Goal: Use online tool/utility

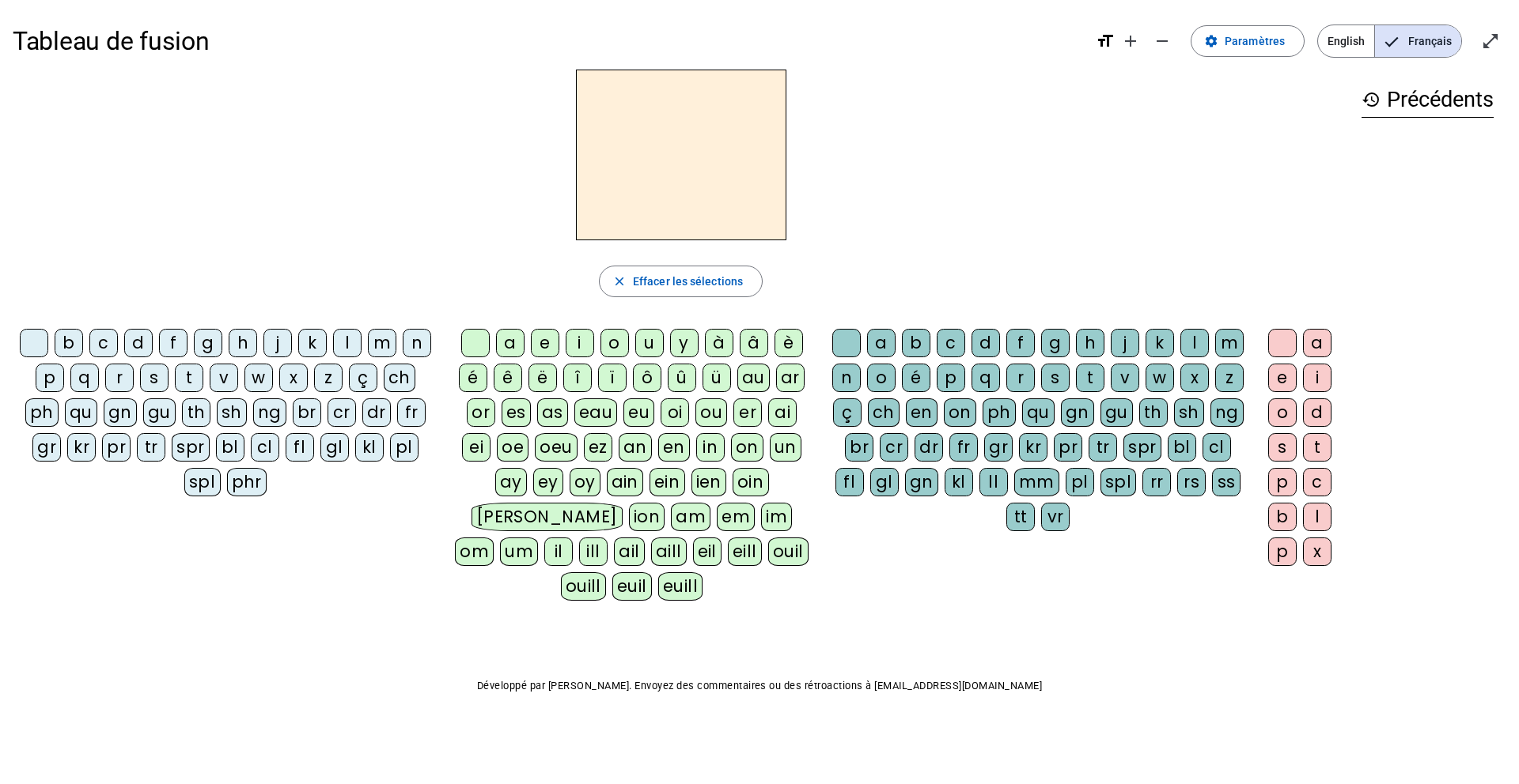
click at [99, 347] on div "c" at bounding box center [103, 342] width 29 height 29
click at [916, 342] on div "b" at bounding box center [915, 342] width 29 height 29
click at [614, 283] on mat-icon "close" at bounding box center [620, 281] width 14 height 14
click at [99, 340] on div "c" at bounding box center [103, 342] width 29 height 29
click at [511, 337] on div "a" at bounding box center [510, 342] width 29 height 29
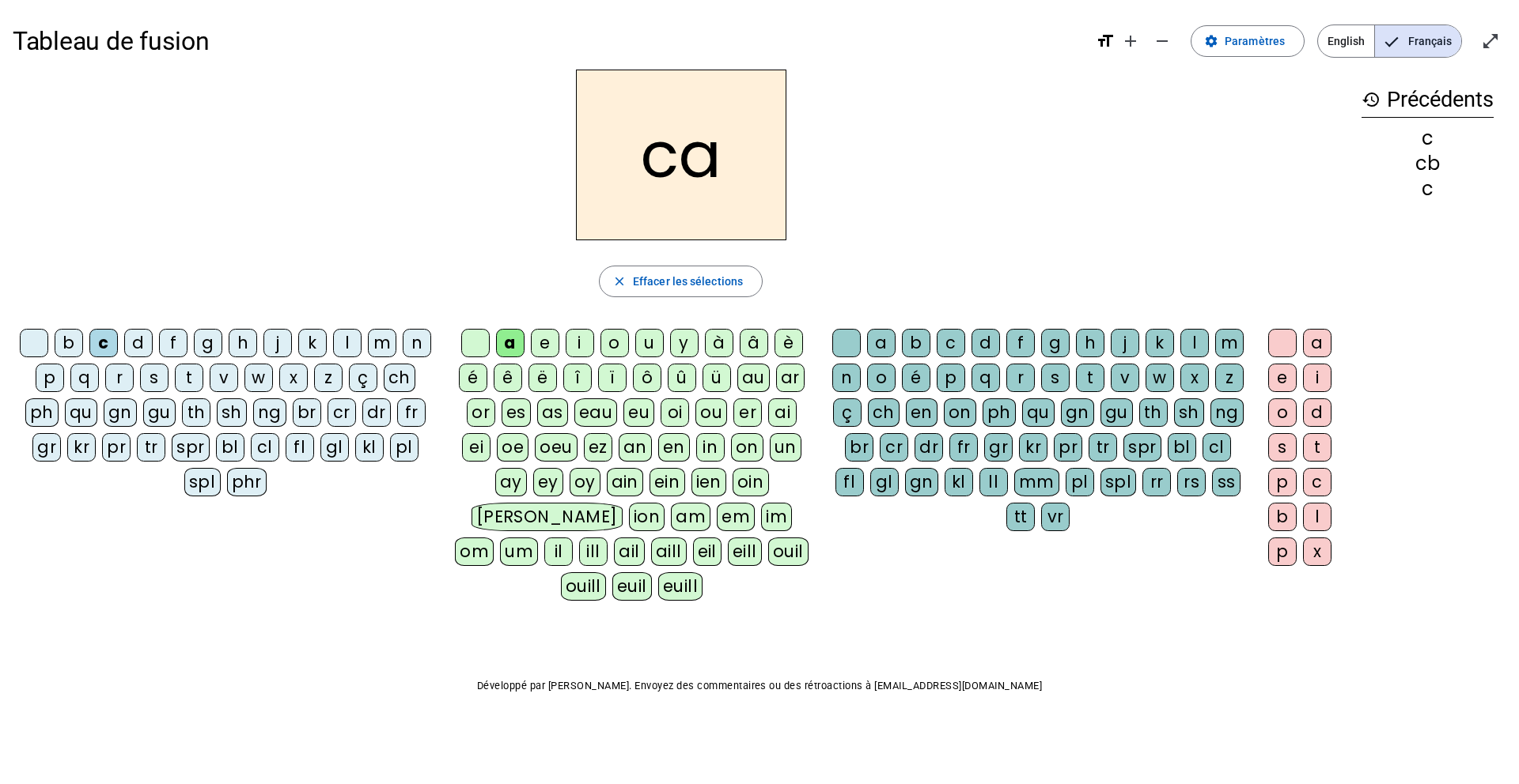
click at [1229, 336] on div "m" at bounding box center [1229, 342] width 29 height 29
click at [1280, 374] on div "e" at bounding box center [1282, 378] width 29 height 29
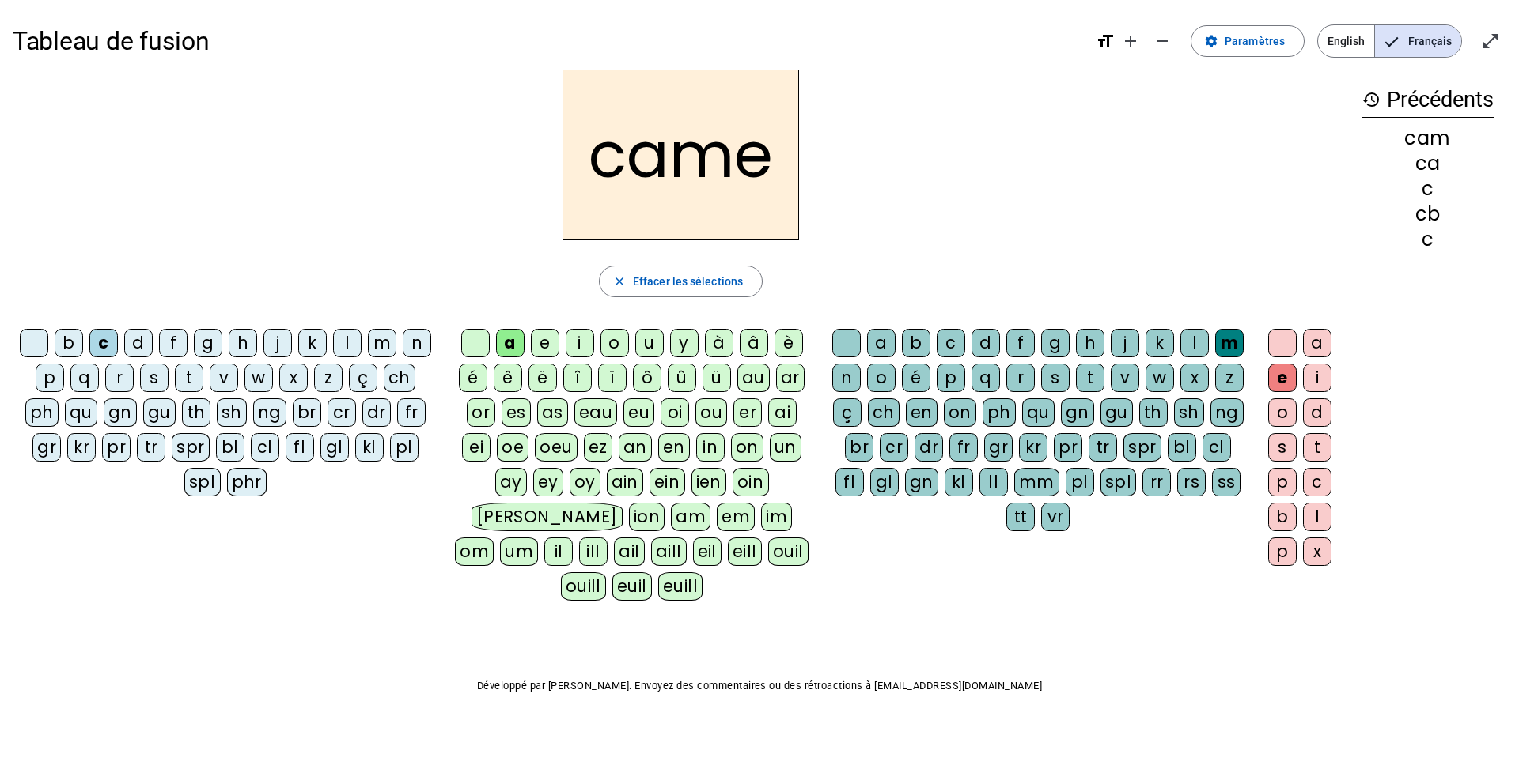
click at [348, 337] on div "l" at bounding box center [346, 342] width 29 height 29
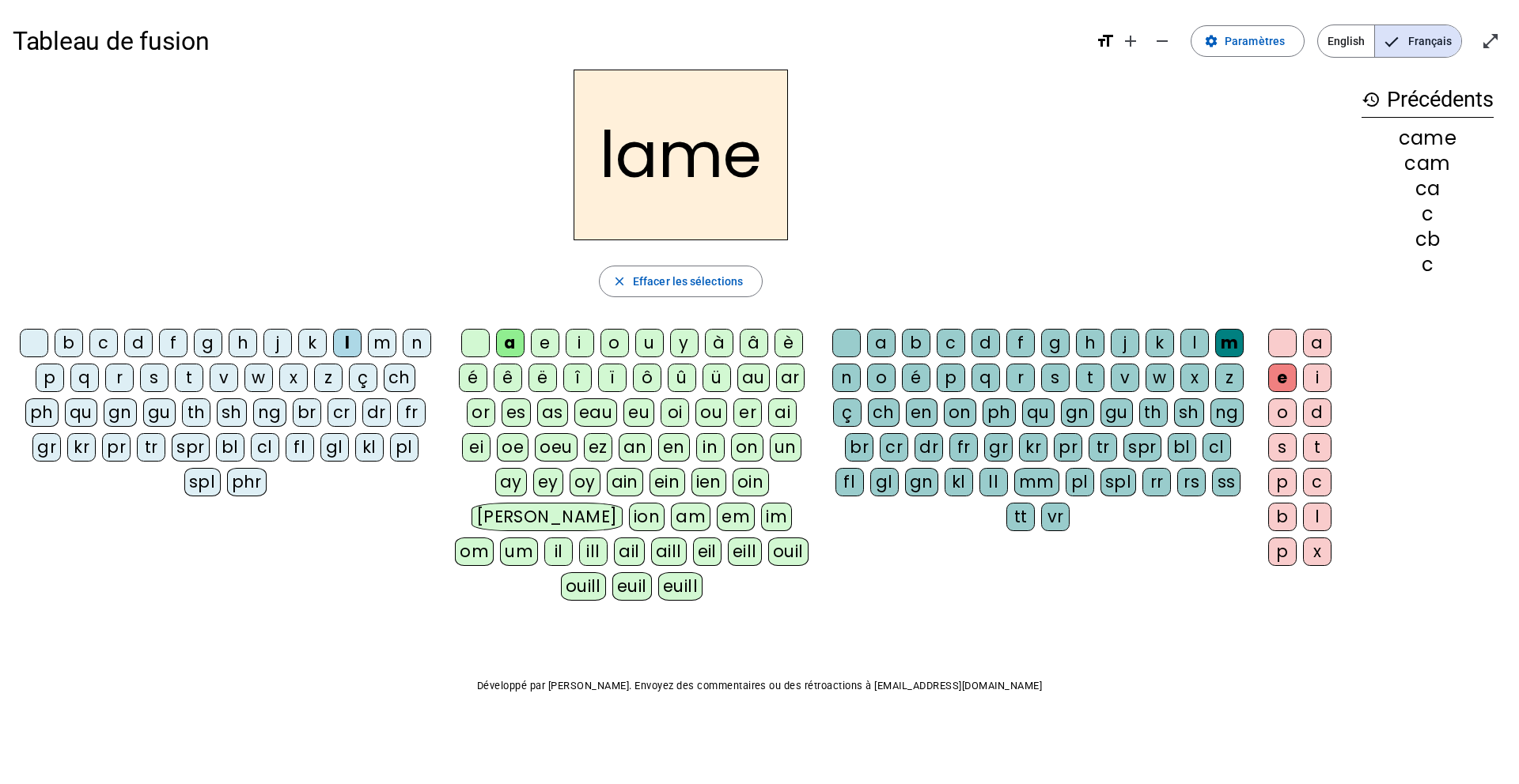
click at [144, 345] on div "d" at bounding box center [138, 342] width 29 height 29
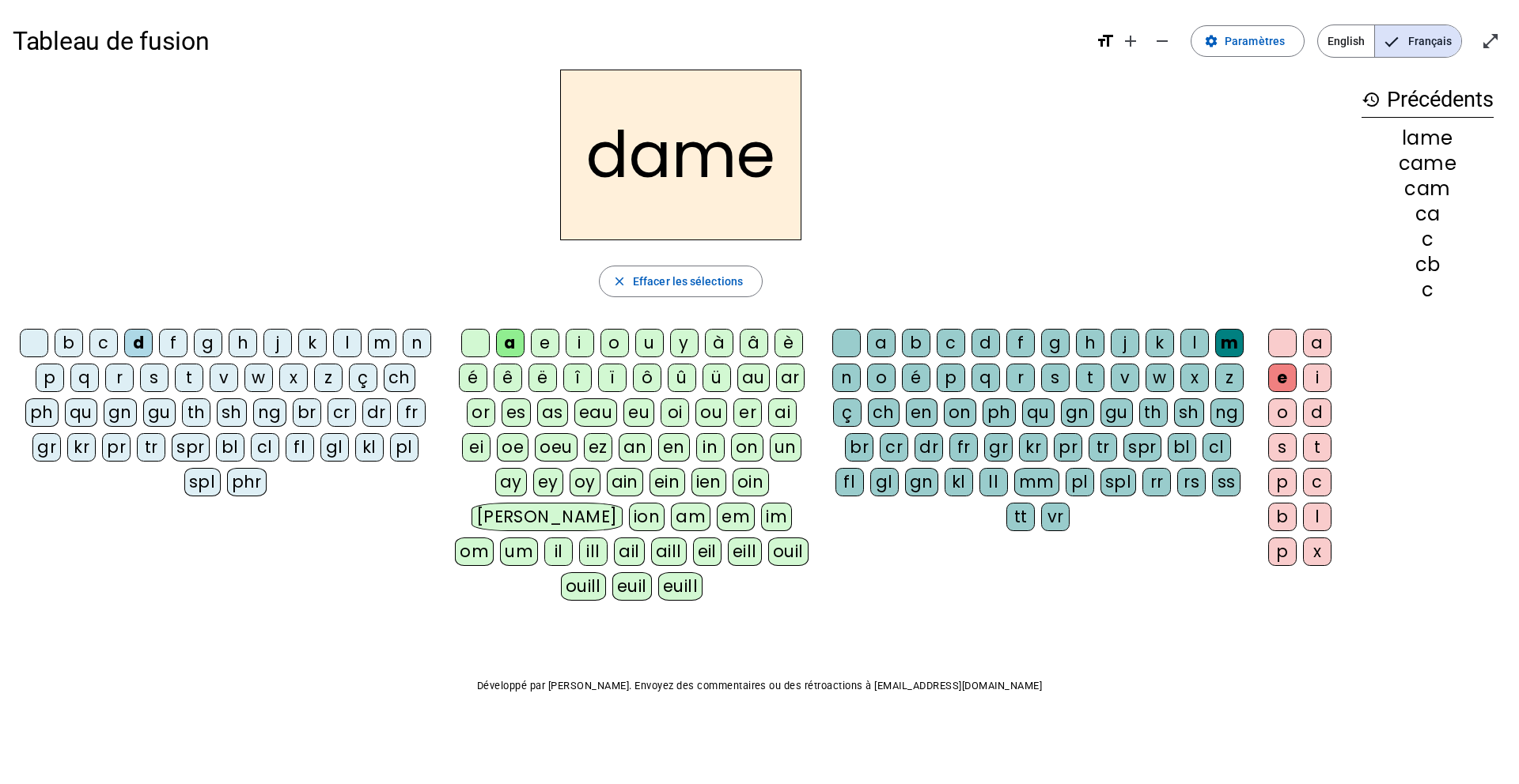
click at [100, 342] on div "c" at bounding box center [103, 342] width 29 height 29
click at [49, 376] on div "p" at bounding box center [50, 378] width 29 height 29
click at [1053, 336] on div "g" at bounding box center [1055, 342] width 29 height 29
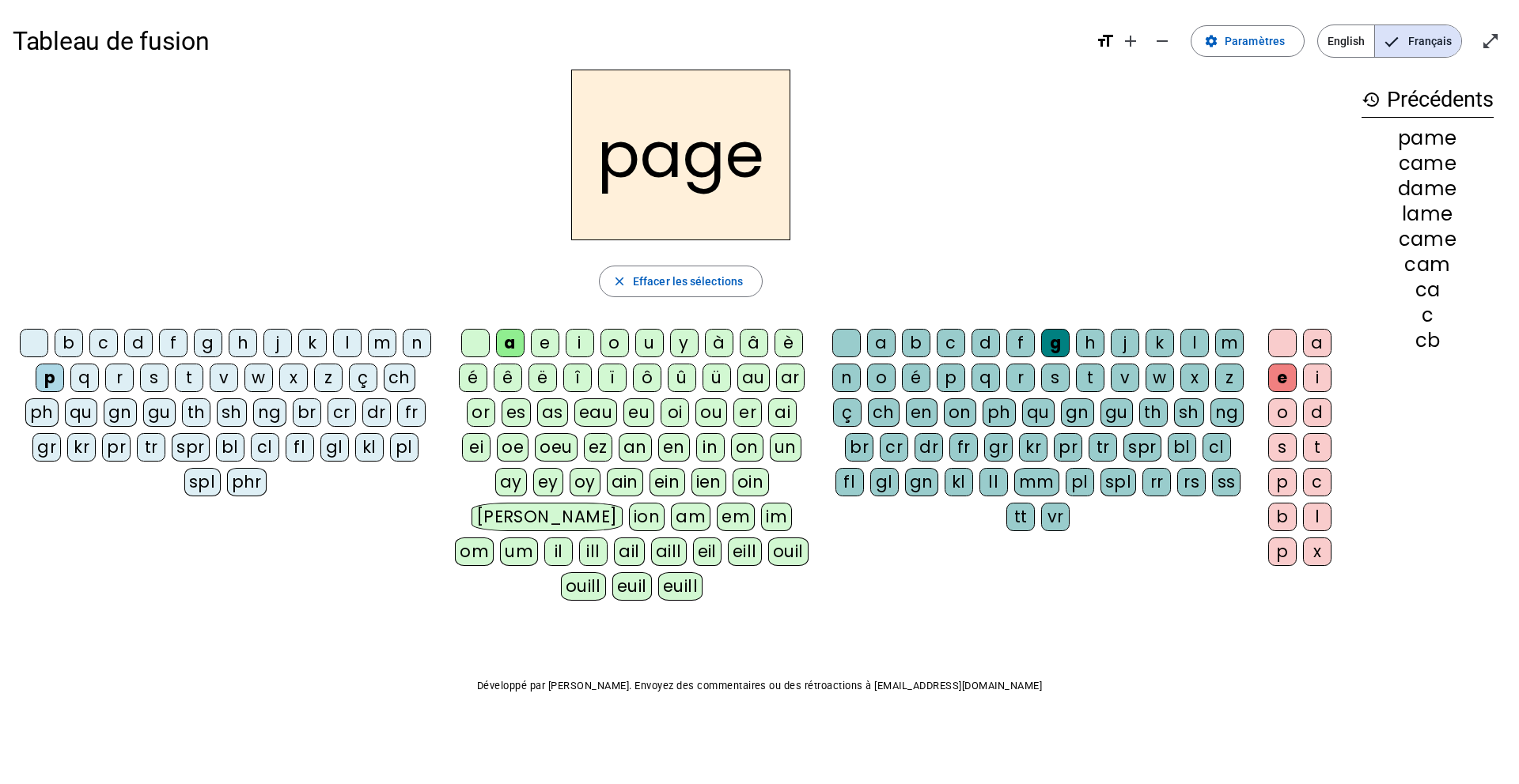
click at [154, 379] on div "s" at bounding box center [154, 378] width 29 height 29
click at [387, 349] on div "m" at bounding box center [382, 342] width 29 height 29
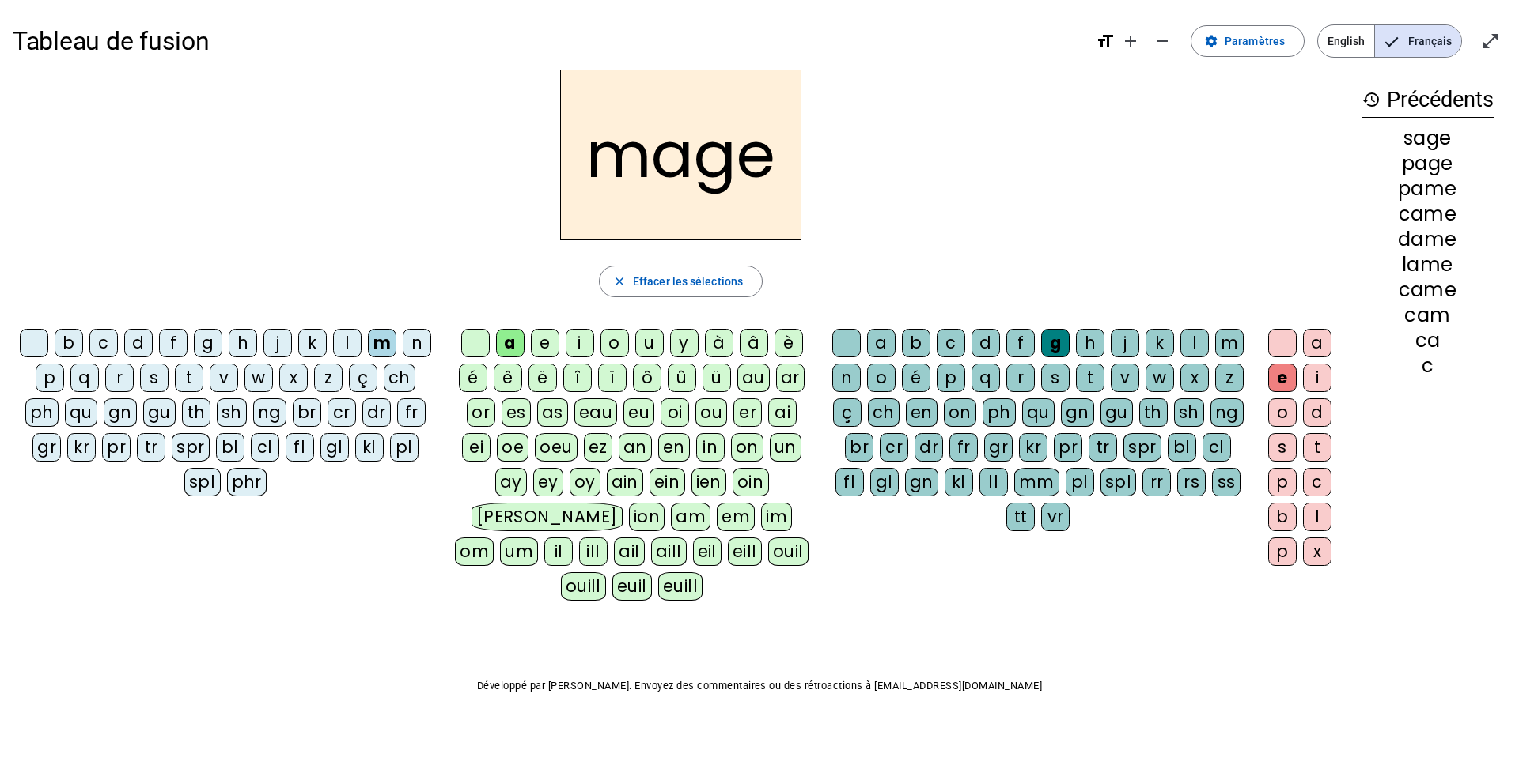
click at [646, 344] on div "u" at bounding box center [649, 342] width 29 height 29
click at [345, 340] on div "l" at bounding box center [346, 342] width 29 height 29
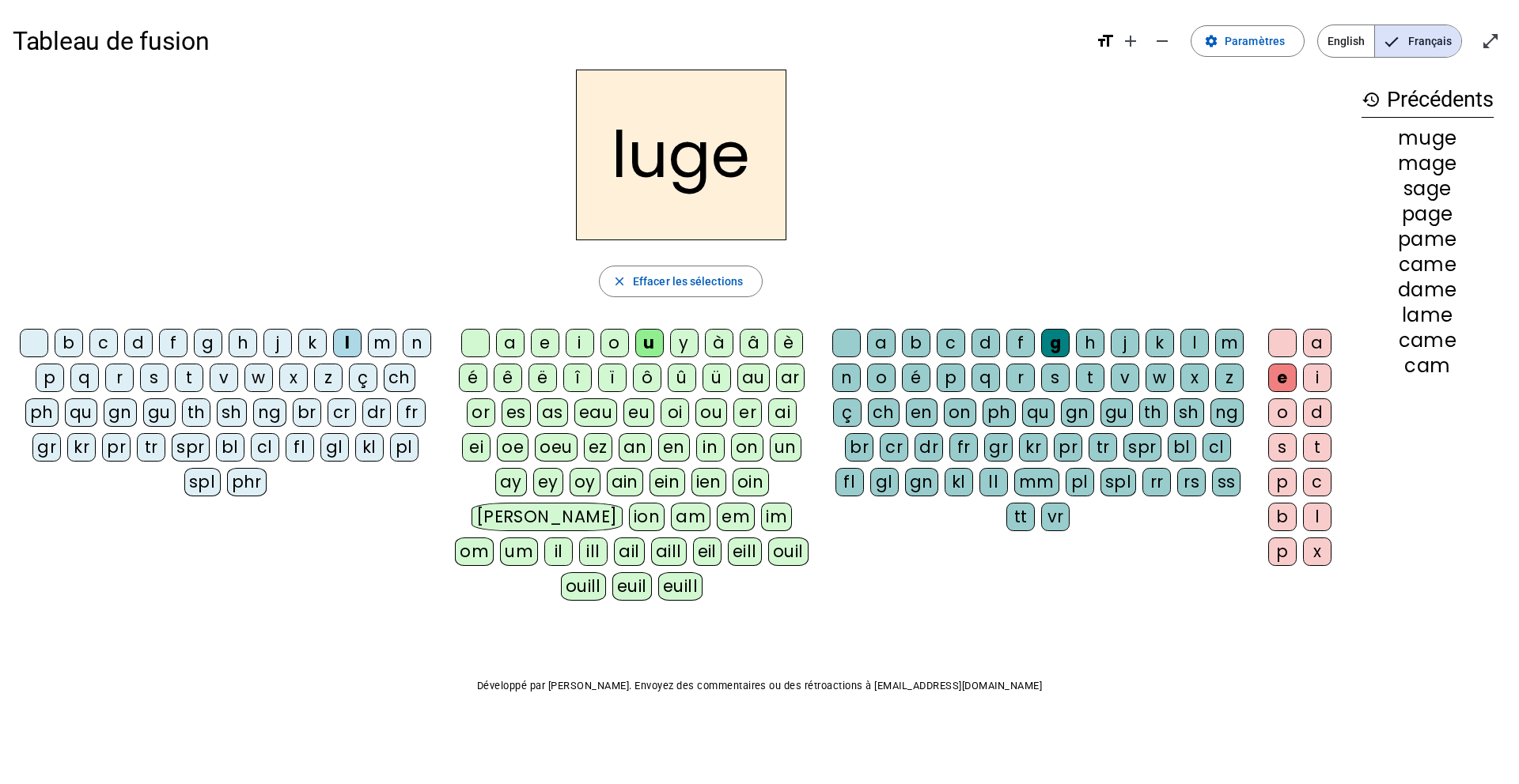
click at [832, 368] on div "n" at bounding box center [846, 378] width 29 height 29
